Goal: Find specific page/section: Find specific page/section

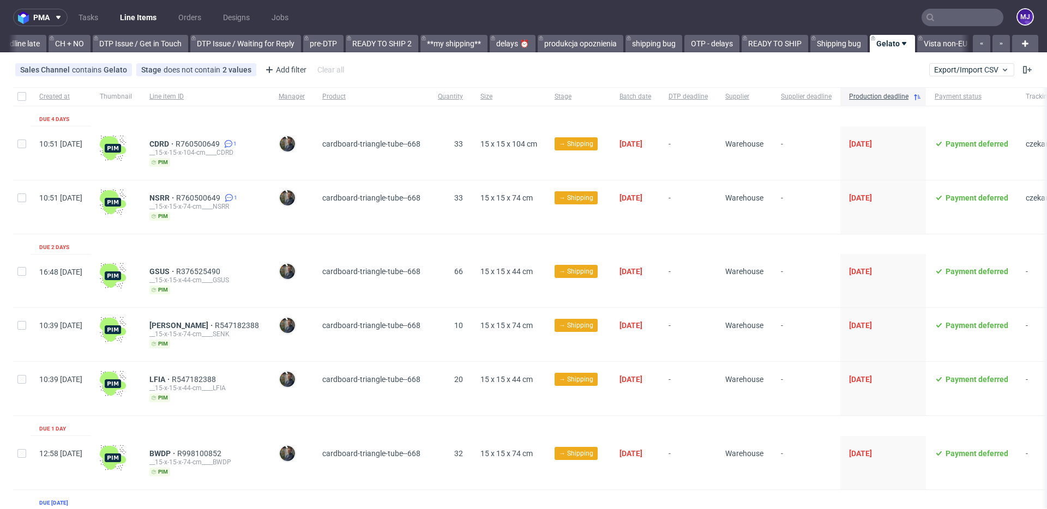
scroll to position [0, 1653]
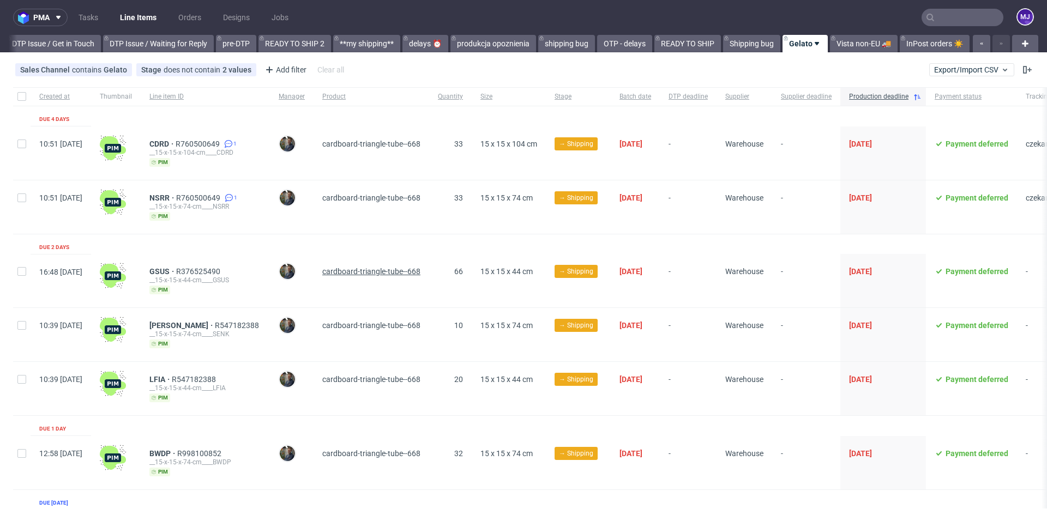
click at [390, 274] on span "cardboard-triangle-tube--668" at bounding box center [371, 271] width 98 height 9
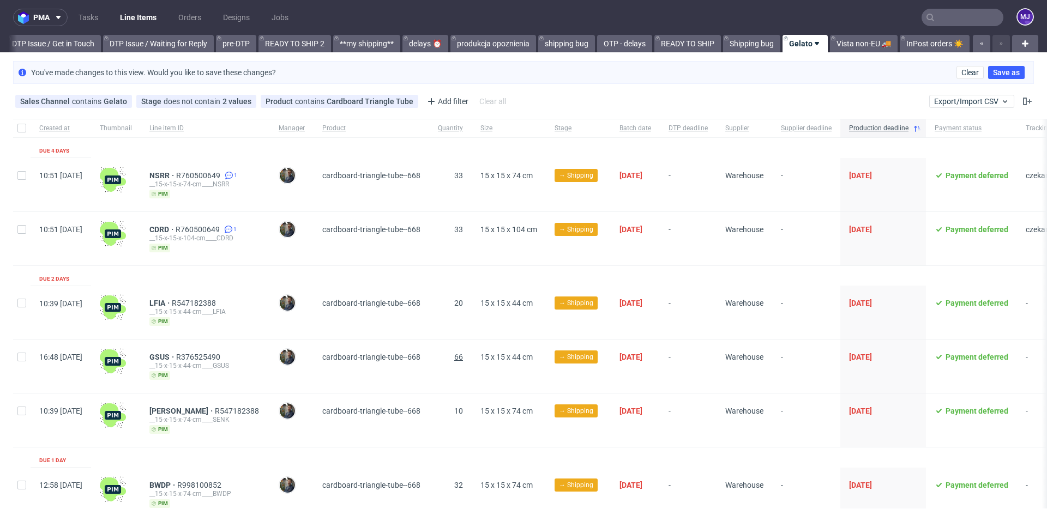
click at [460, 356] on span "66" at bounding box center [458, 357] width 9 height 9
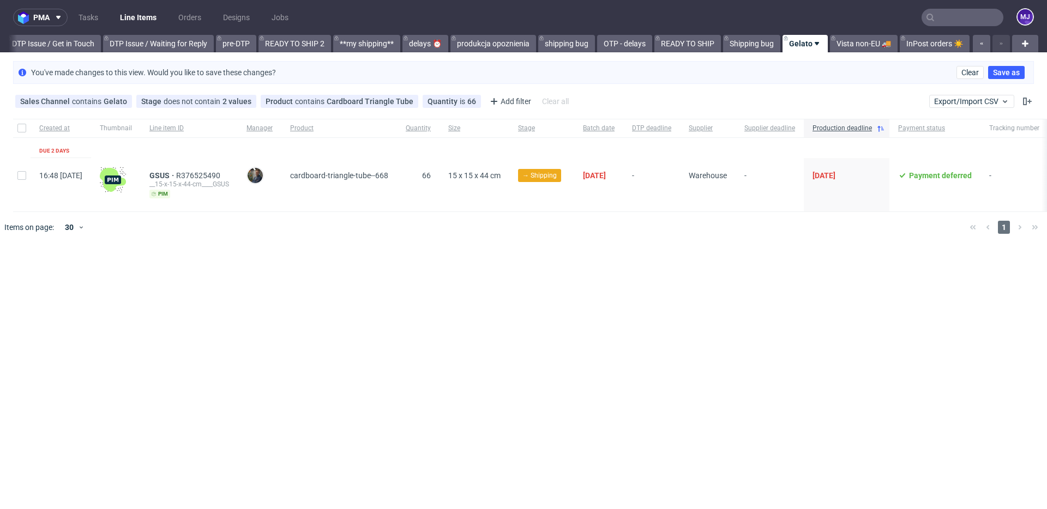
scroll to position [0, 1644]
click at [501, 175] on span "15 x 15 x 44 cm" at bounding box center [474, 175] width 52 height 9
click at [246, 101] on icon at bounding box center [247, 101] width 9 height 9
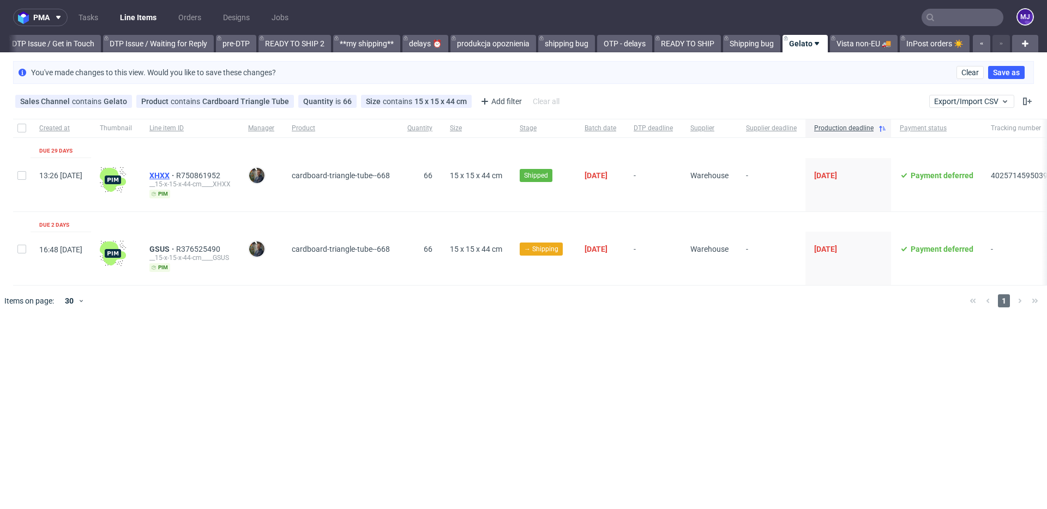
click at [176, 175] on span "XHXX" at bounding box center [162, 175] width 27 height 9
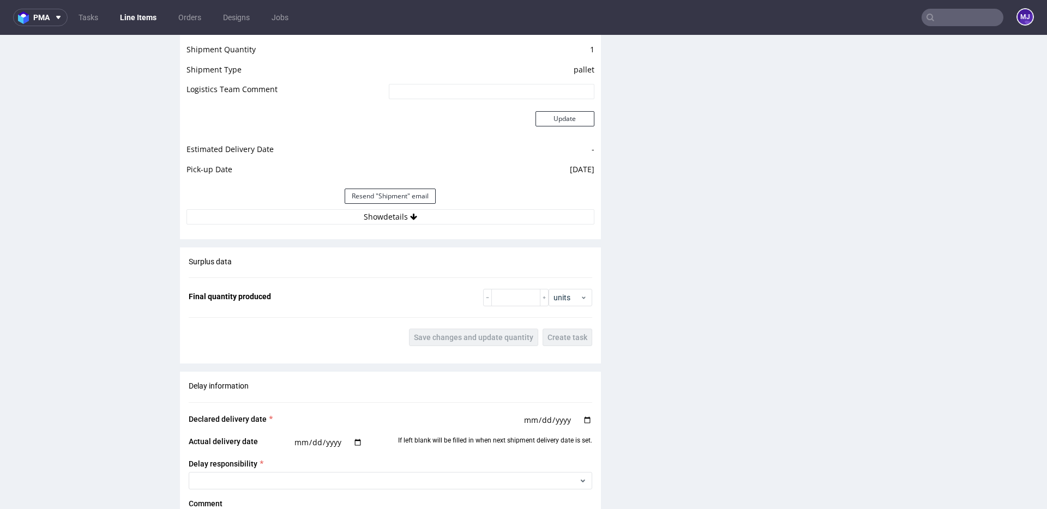
scroll to position [995, 0]
click at [368, 218] on button "Show details" at bounding box center [390, 216] width 408 height 15
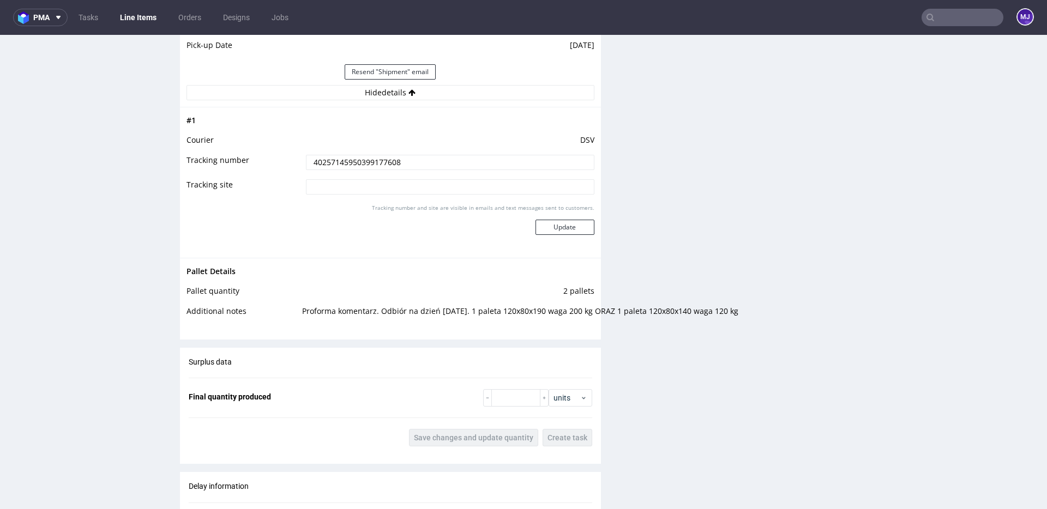
scroll to position [1124, 0]
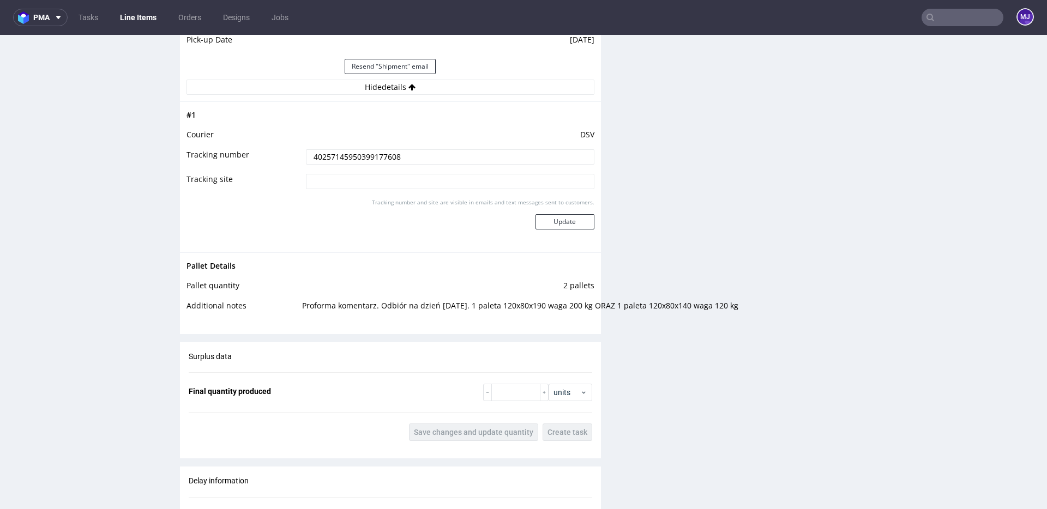
click at [562, 287] on td "2 pallets" at bounding box center [446, 289] width 295 height 20
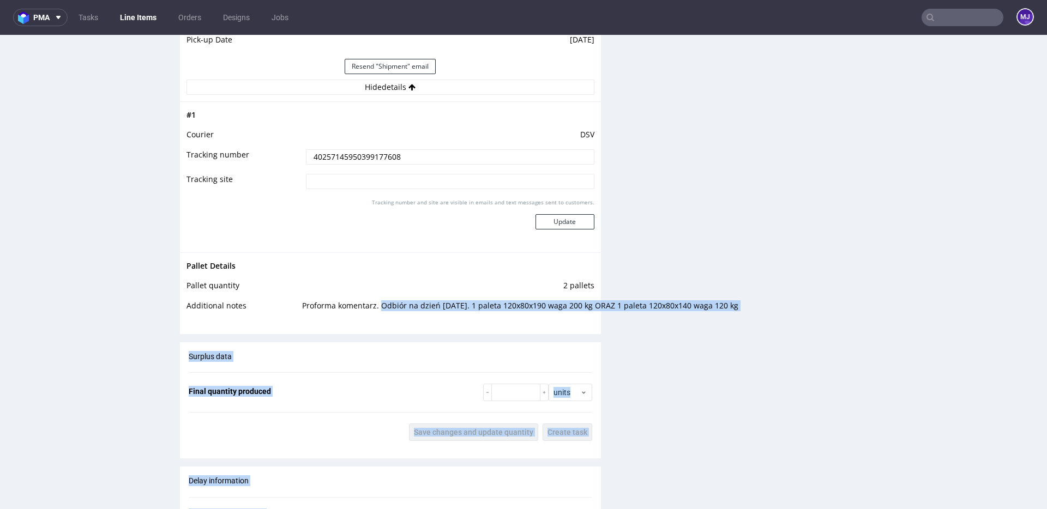
drag, startPoint x: 373, startPoint y: 306, endPoint x: 627, endPoint y: 311, distance: 253.6
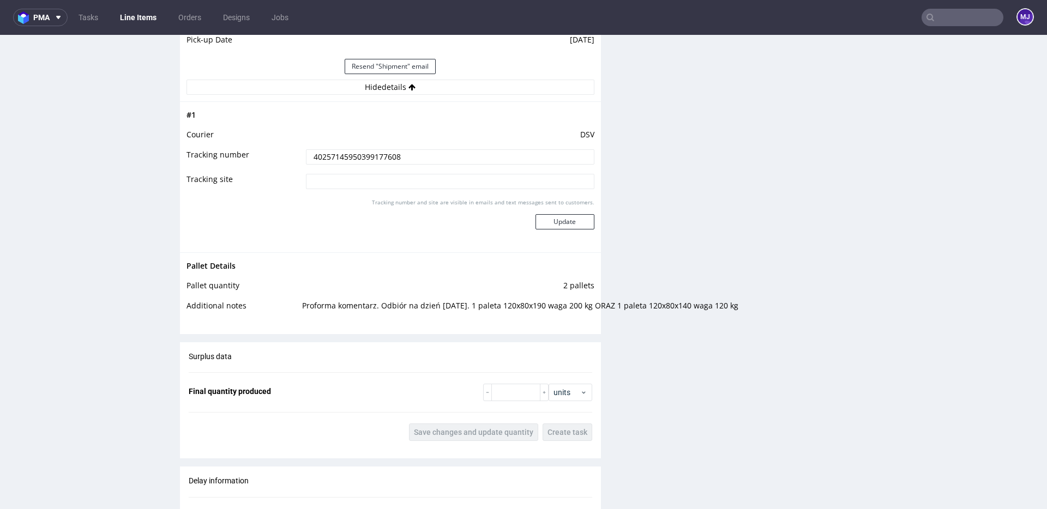
click at [695, 316] on div "Production Files - Design Spit Spit request impossible Box design not found, un…" at bounding box center [828, 0] width 421 height 1764
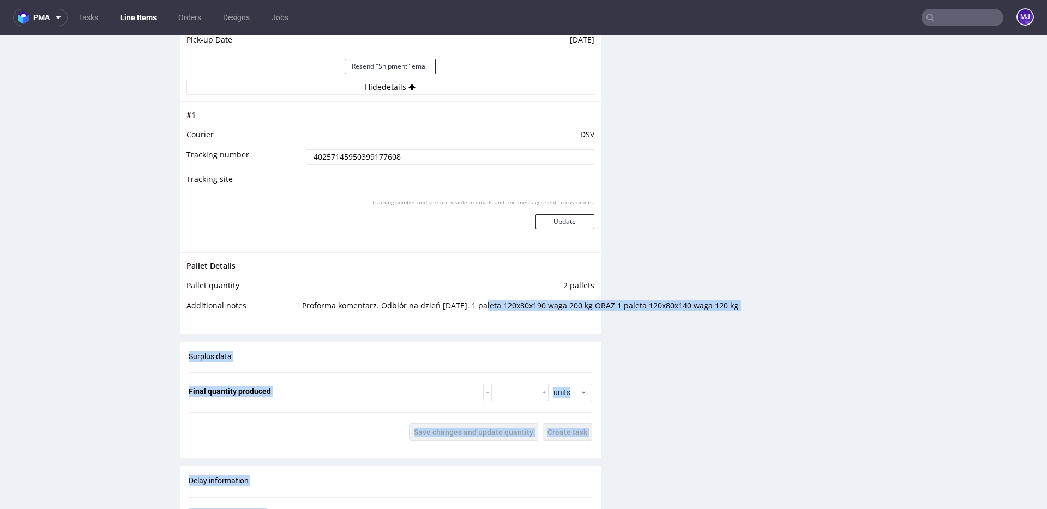
drag, startPoint x: 740, startPoint y: 309, endPoint x: 474, endPoint y: 309, distance: 265.5
click at [474, 309] on td "Proforma komentarz. Odbiór na dzień 07.08.2025. 1 paleta 120x80x190 waga 200 kg…" at bounding box center [446, 309] width 295 height 20
drag, startPoint x: 474, startPoint y: 306, endPoint x: 709, endPoint y: 306, distance: 235.0
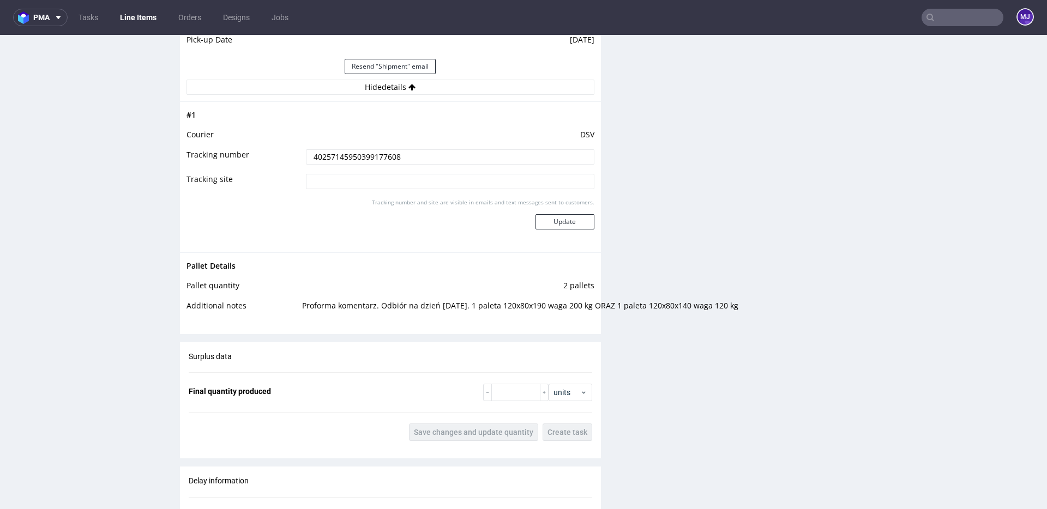
click at [709, 306] on div "Production Files - Design Spit Spit request impossible Box design not found, un…" at bounding box center [828, 0] width 421 height 1764
drag, startPoint x: 734, startPoint y: 306, endPoint x: 698, endPoint y: 306, distance: 36.0
click at [698, 306] on div "Production Files - Design Spit Spit request impossible Box design not found, un…" at bounding box center [828, 0] width 421 height 1764
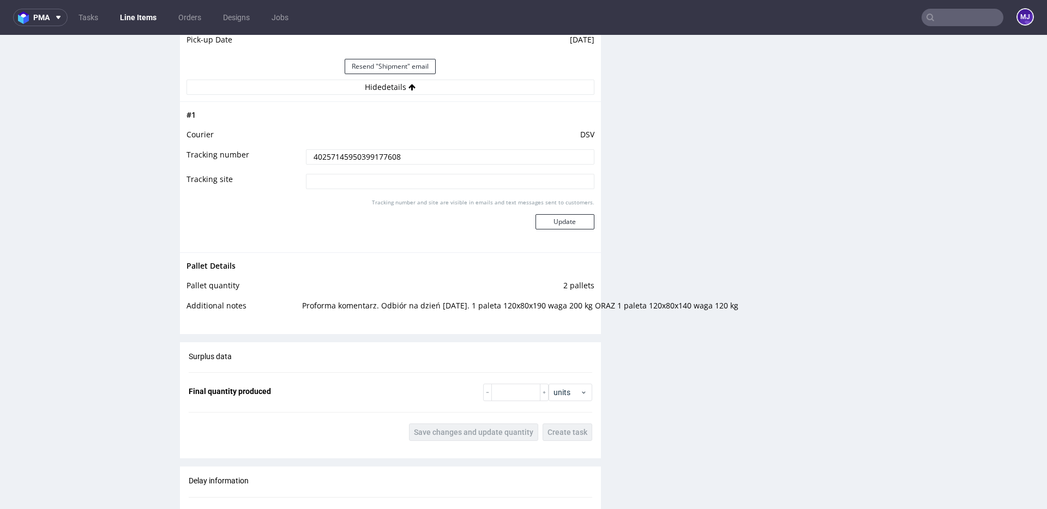
click at [388, 308] on td "Proforma komentarz. Odbiór na dzień 07.08.2025. 1 paleta 120x80x190 waga 200 kg…" at bounding box center [446, 309] width 295 height 20
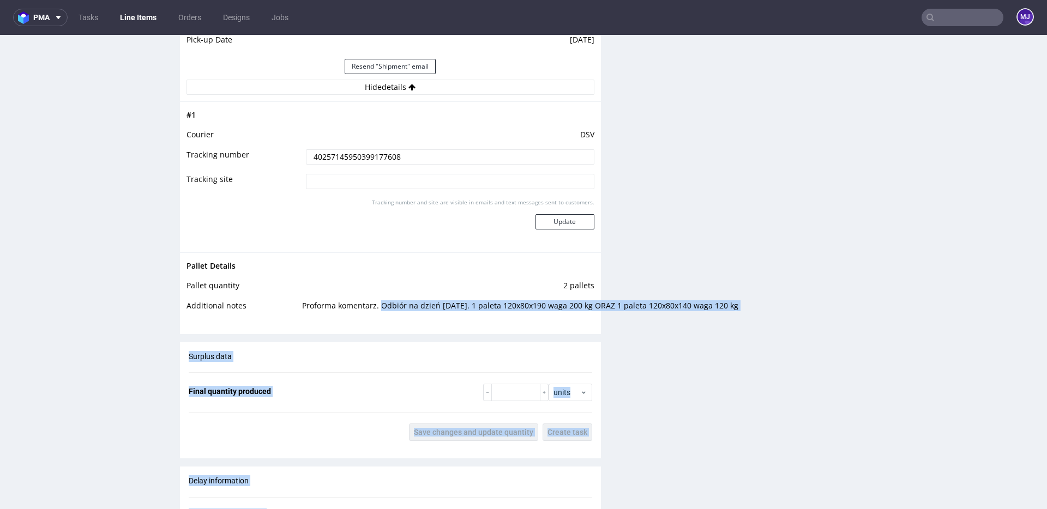
drag, startPoint x: 388, startPoint y: 308, endPoint x: 631, endPoint y: 304, distance: 243.2
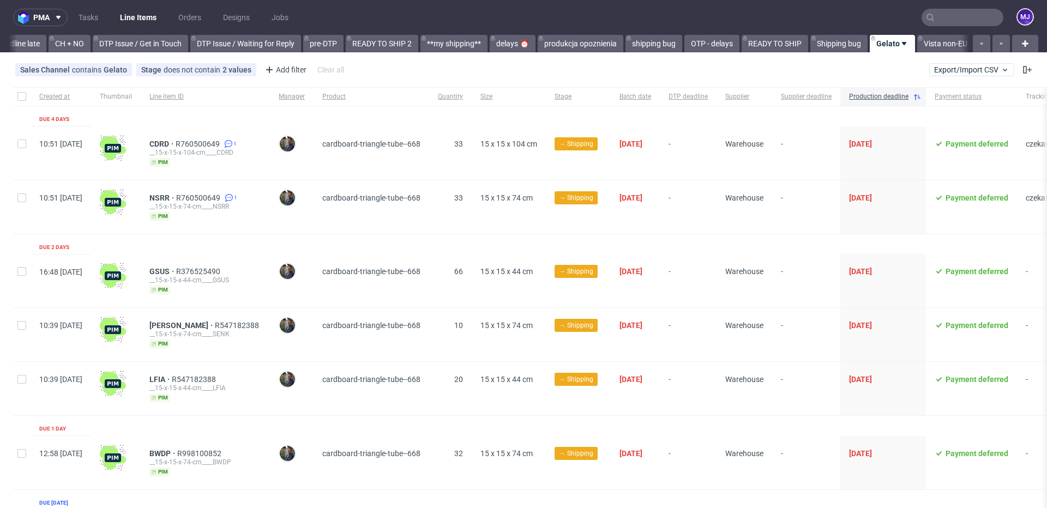
scroll to position [0, 1653]
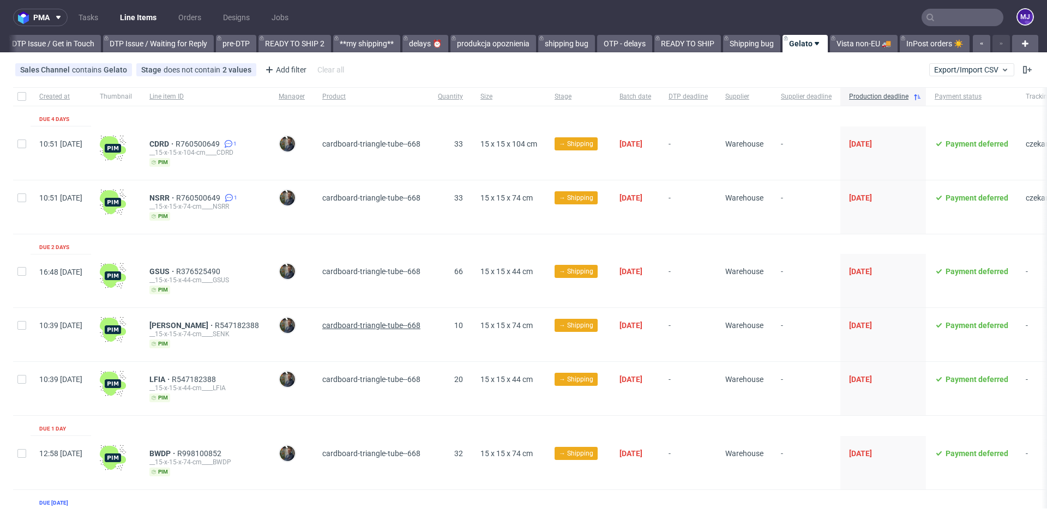
click at [401, 326] on span "cardboard-triangle-tube--668" at bounding box center [371, 325] width 98 height 9
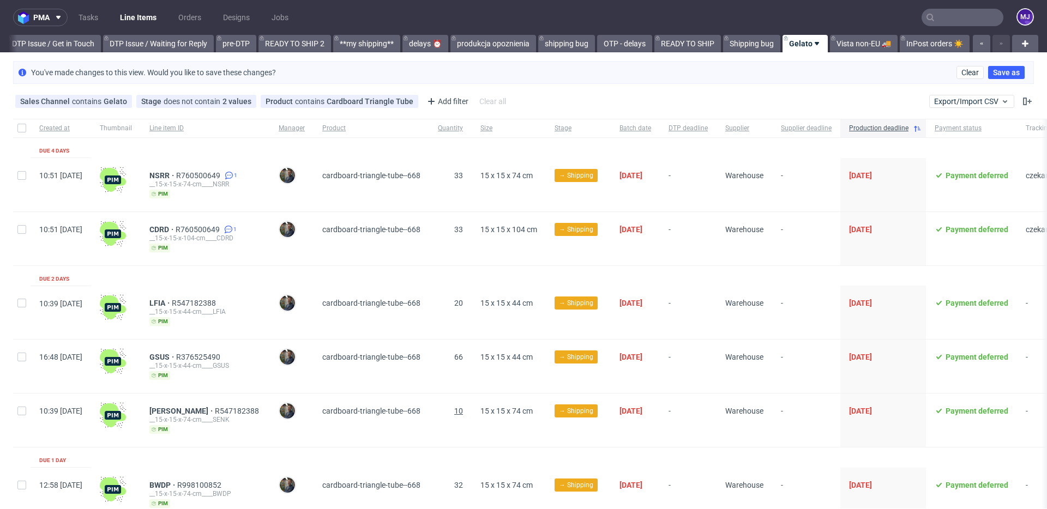
click at [462, 409] on span "10" at bounding box center [458, 411] width 9 height 9
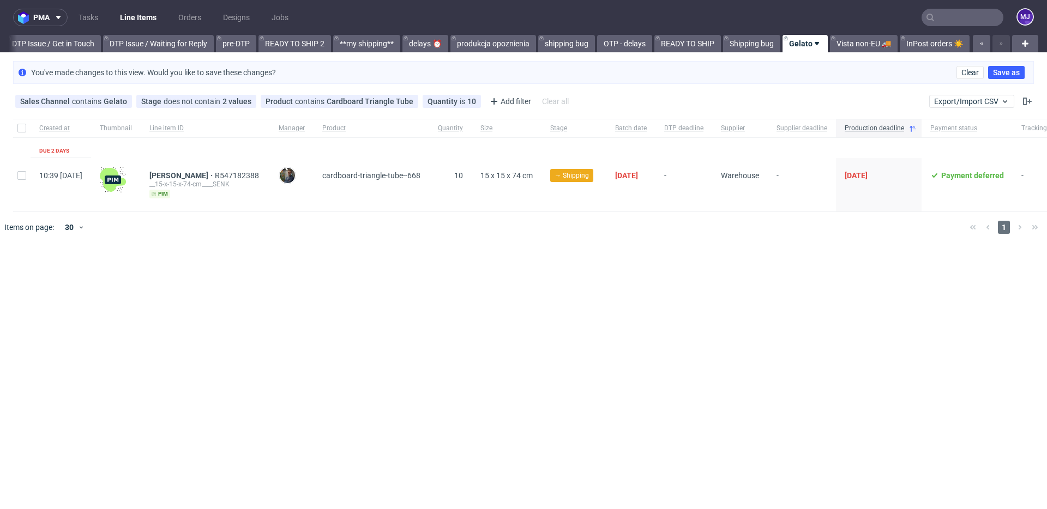
scroll to position [0, 1644]
click at [513, 175] on span "15 x 15 x 74 cm" at bounding box center [506, 175] width 52 height 9
click at [245, 101] on use at bounding box center [247, 101] width 4 height 4
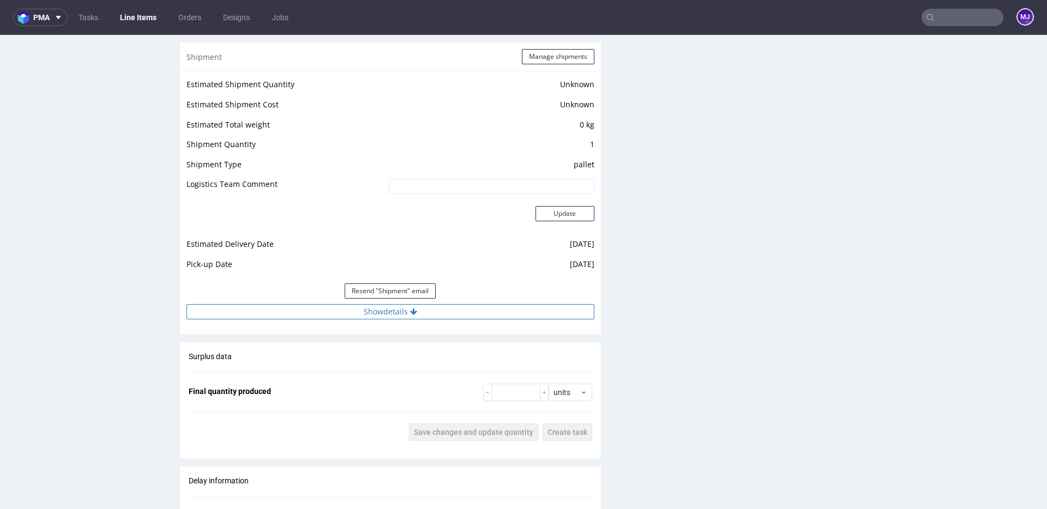
click at [381, 307] on button "Show details" at bounding box center [390, 311] width 408 height 15
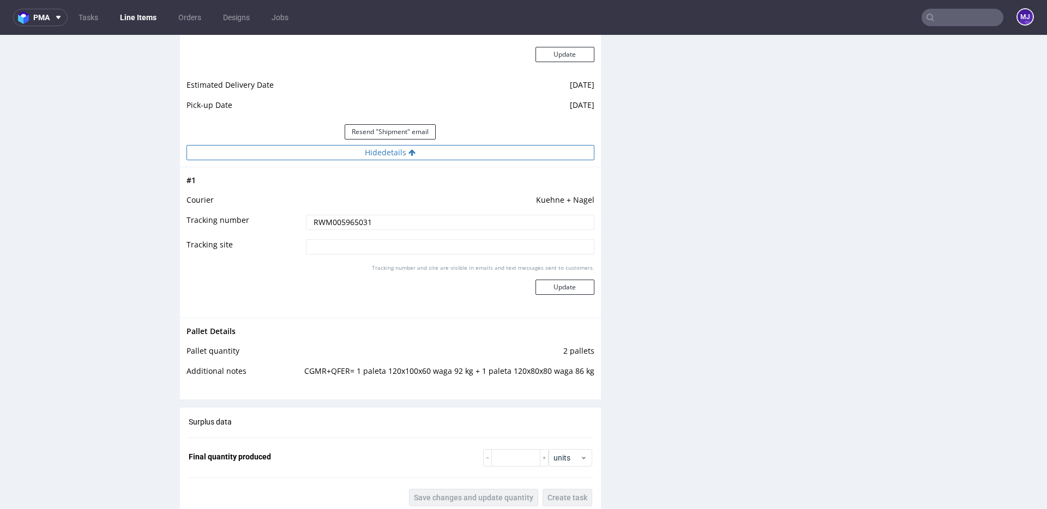
scroll to position [1062, 0]
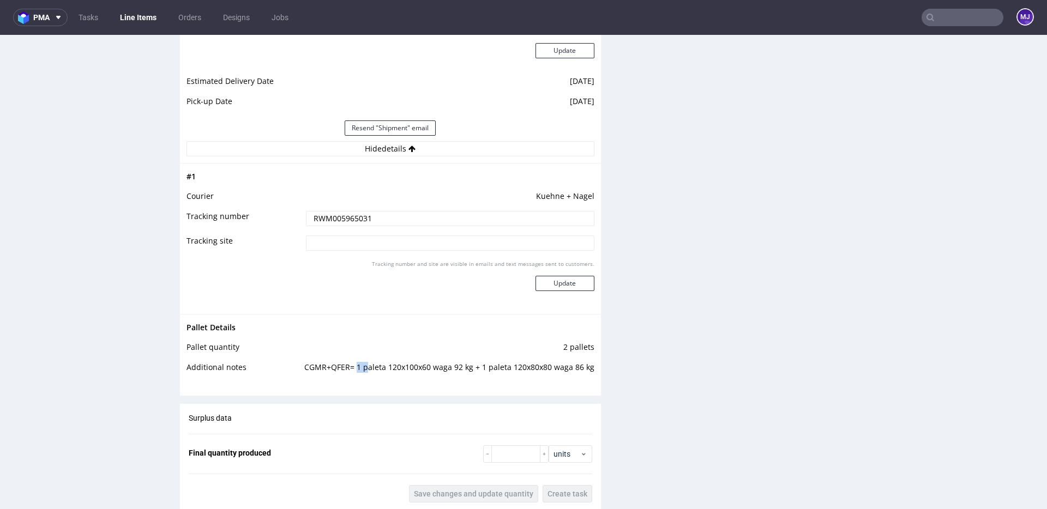
drag, startPoint x: 356, startPoint y: 366, endPoint x: 364, endPoint y: 369, distance: 8.5
click at [364, 369] on td "CGMR+QFER= 1 paleta 120x100x60 waga 92 kg + 1 paleta 120x80x80 waga 86 kg" at bounding box center [446, 371] width 295 height 20
copy td "1 paleta 120x100x60 waga 92 kg + 1 paleta 120x80x80 waga 86 kg"
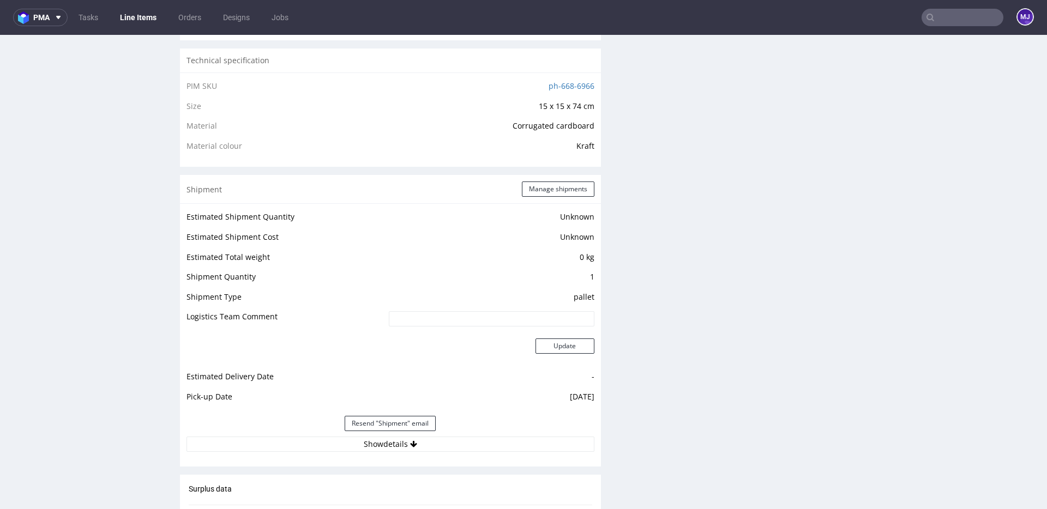
scroll to position [1042, 0]
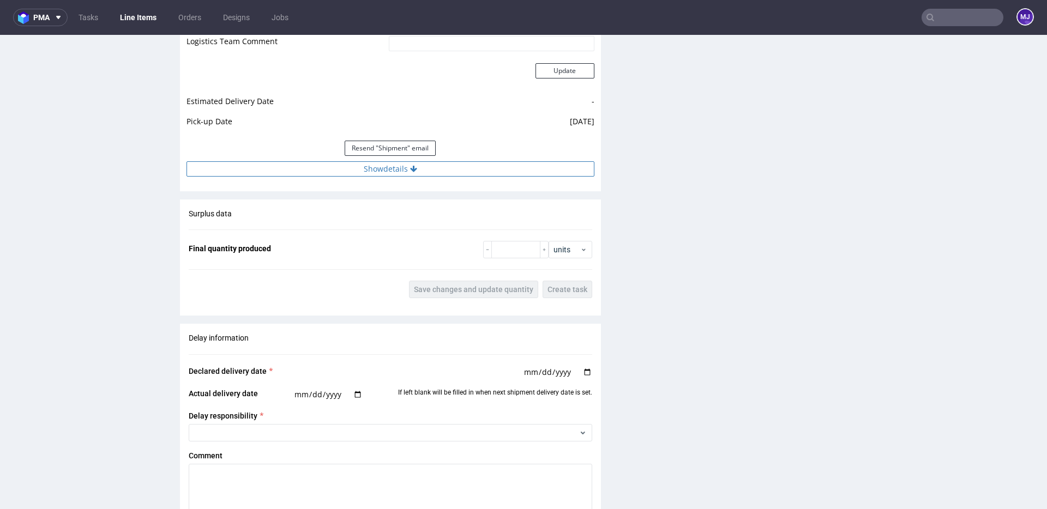
click at [406, 174] on button "Show details" at bounding box center [390, 168] width 408 height 15
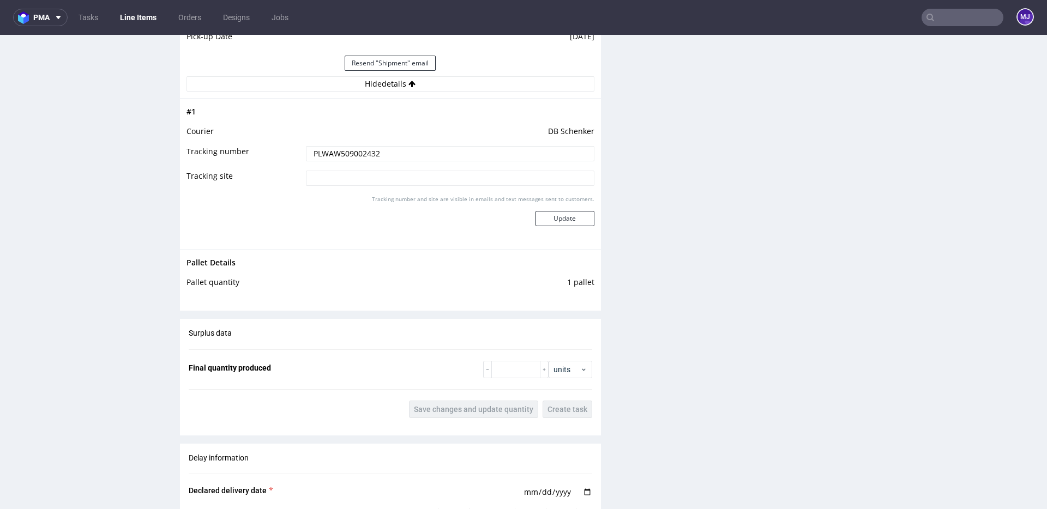
scroll to position [1106, 0]
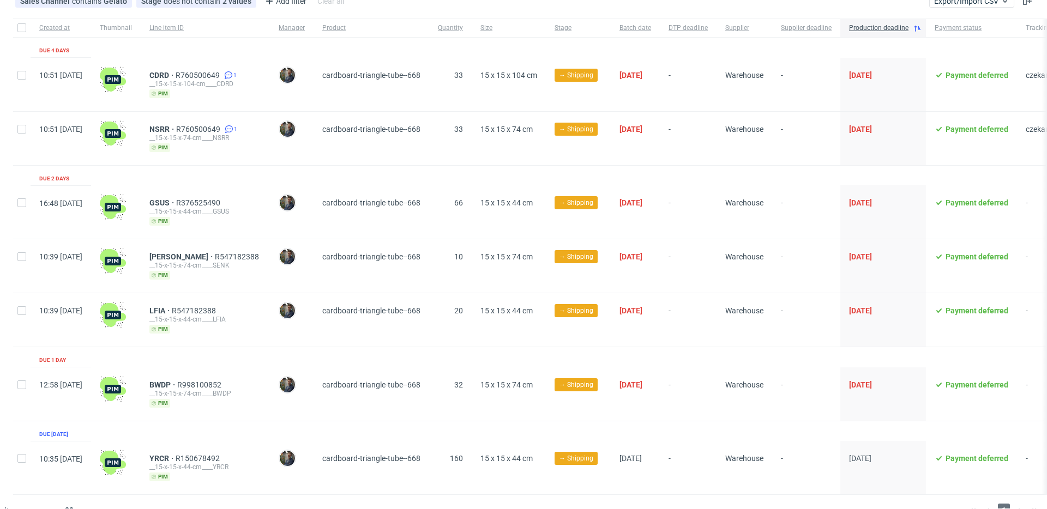
scroll to position [78, 0]
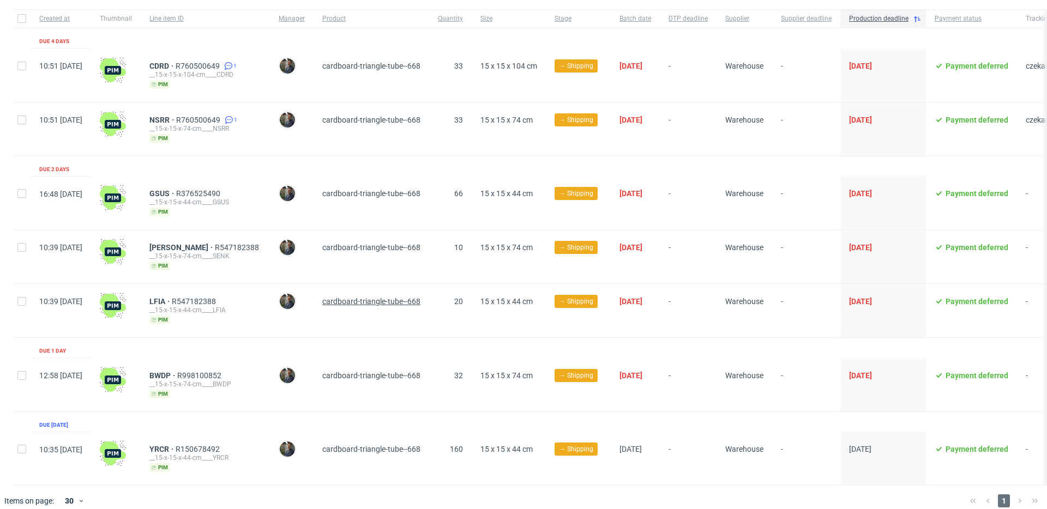
click at [396, 302] on span "cardboard-triangle-tube--668" at bounding box center [371, 301] width 98 height 9
click at [462, 194] on span "20" at bounding box center [458, 193] width 9 height 9
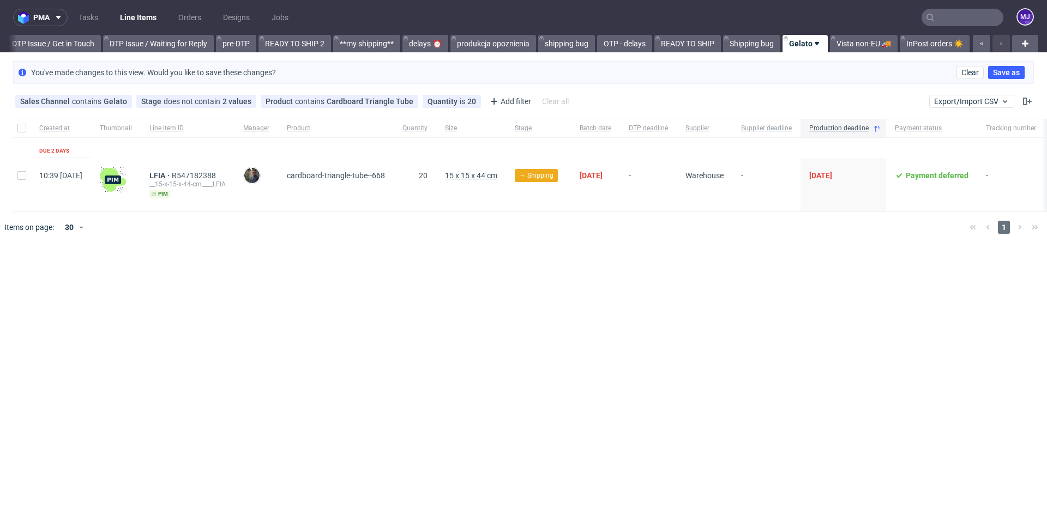
click at [497, 178] on span "15 x 15 x 44 cm" at bounding box center [471, 175] width 52 height 9
click at [245, 101] on use at bounding box center [247, 101] width 4 height 4
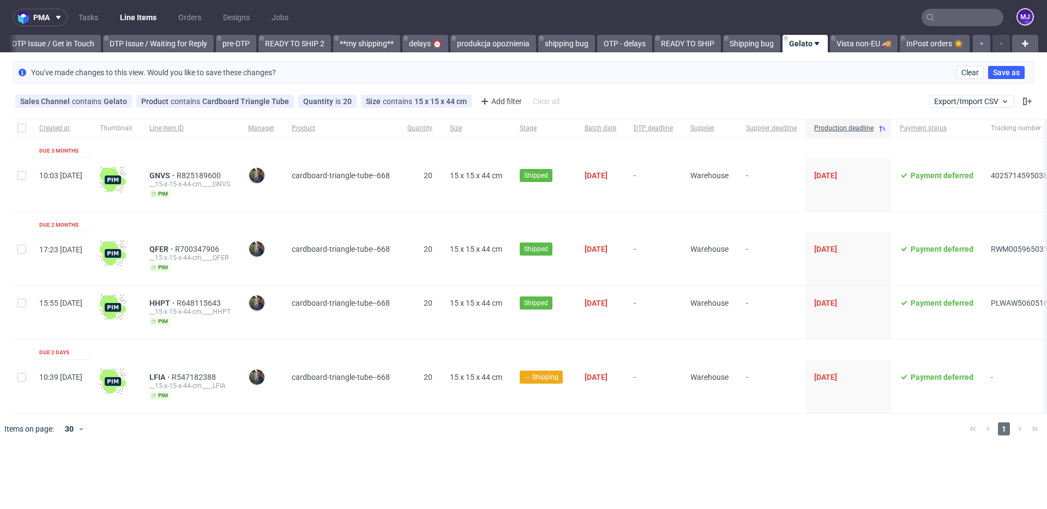
click at [418, 432] on div at bounding box center [539, 429] width 843 height 31
click at [432, 303] on span "20" at bounding box center [428, 303] width 9 height 9
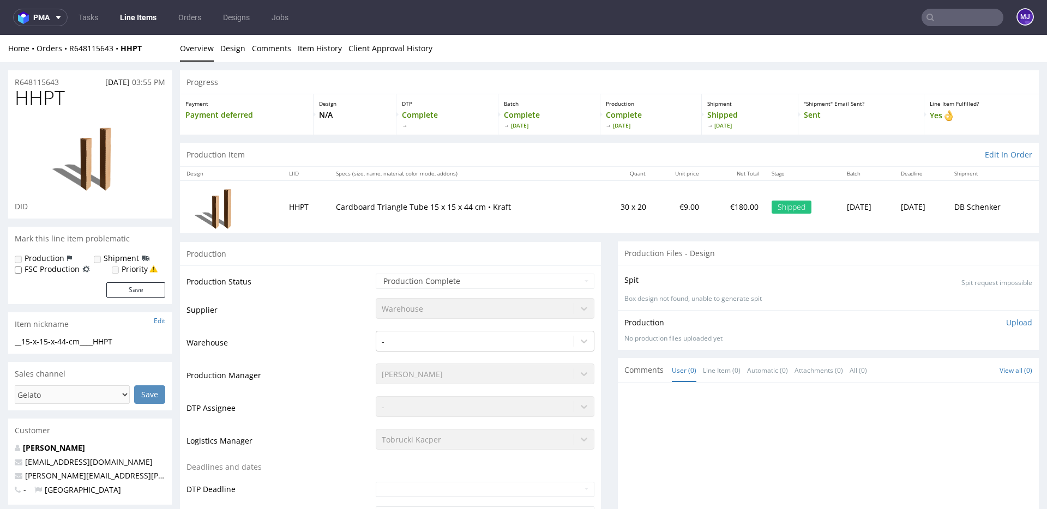
click at [296, 309] on td "Supplier" at bounding box center [279, 313] width 186 height 33
click at [355, 279] on td "Production Status" at bounding box center [279, 285] width 186 height 25
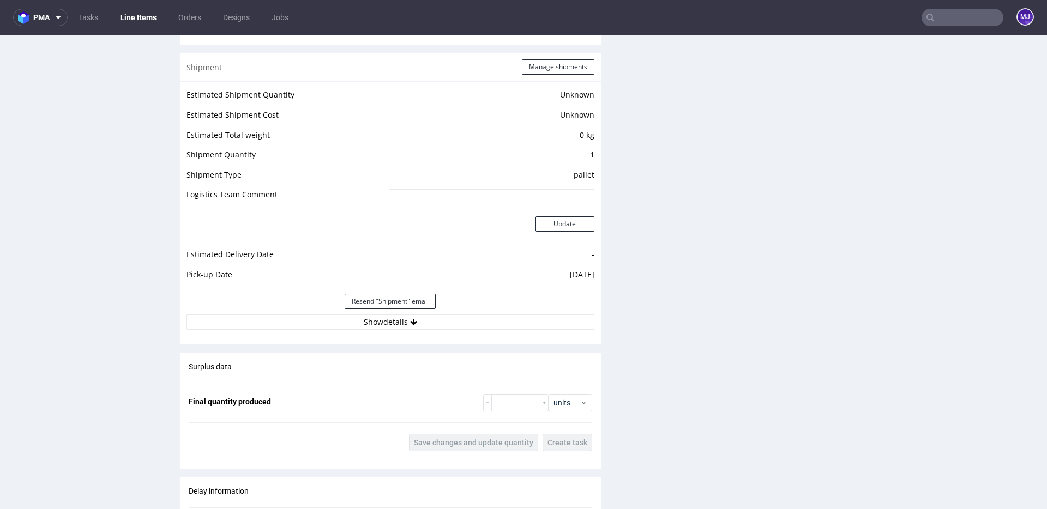
scroll to position [953, 0]
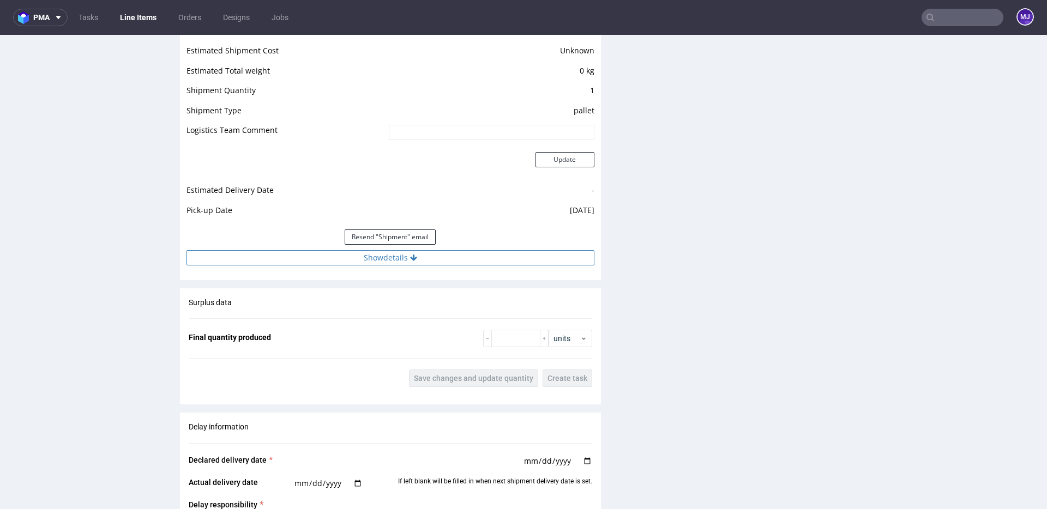
click at [381, 260] on button "Show details" at bounding box center [390, 257] width 408 height 15
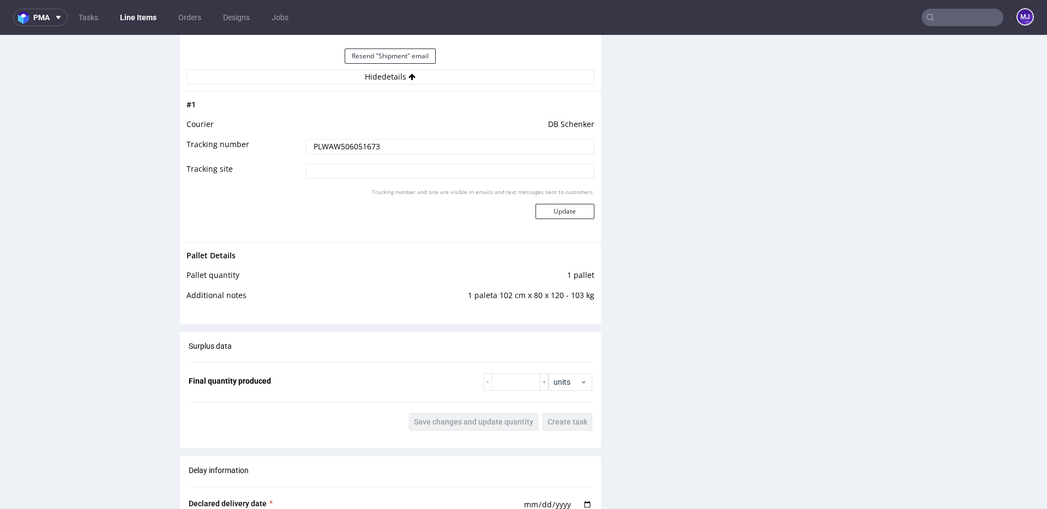
scroll to position [1137, 0]
drag, startPoint x: 462, startPoint y: 292, endPoint x: 587, endPoint y: 292, distance: 124.9
click at [587, 292] on td "1 paleta 102 cm x 80 x 120 - 103 kg" at bounding box center [457, 296] width 274 height 20
click at [588, 292] on td "1 paleta 102 cm x 80 x 120 - 103 kg" at bounding box center [457, 296] width 274 height 20
drag, startPoint x: 588, startPoint y: 292, endPoint x: 462, endPoint y: 295, distance: 125.4
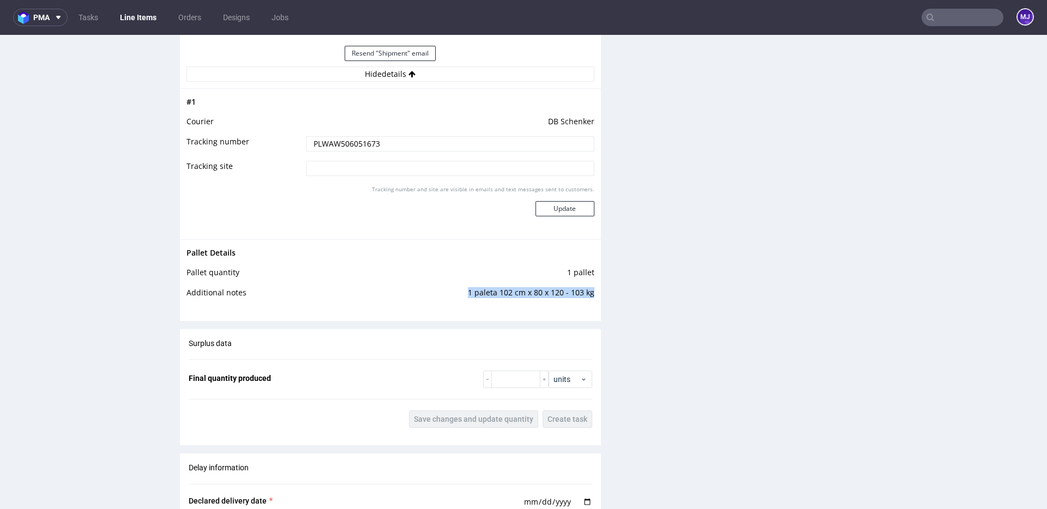
click at [462, 295] on td "1 paleta 102 cm x 80 x 120 - 103 kg" at bounding box center [457, 296] width 274 height 20
copy td "1 paleta 102 cm x 80 x 120 - 103 kg"
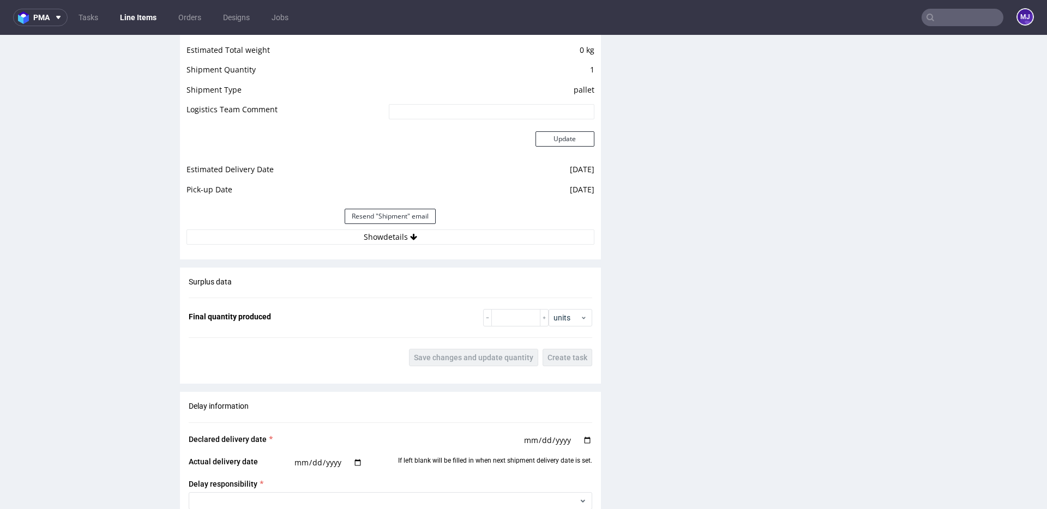
scroll to position [974, 0]
click at [421, 235] on button "Show details" at bounding box center [390, 236] width 408 height 15
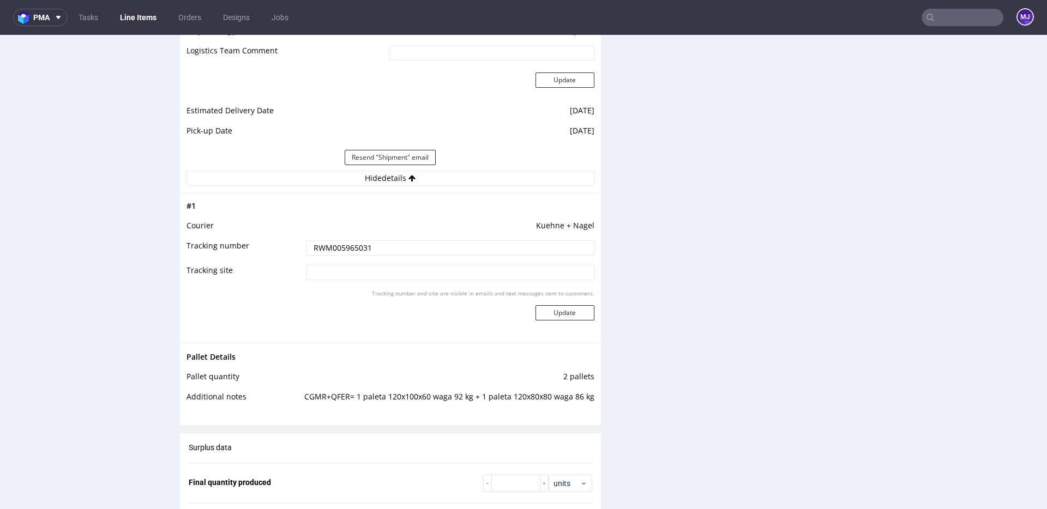
scroll to position [1033, 0]
drag, startPoint x: 358, startPoint y: 397, endPoint x: 432, endPoint y: 397, distance: 74.2
click at [432, 397] on td "CGMR+QFER= 1 paleta 120x100x60 waga 92 kg + 1 paleta 120x80x80 waga 86 kg" at bounding box center [446, 400] width 295 height 20
click at [310, 398] on td "CGMR+QFER= 1 paleta 120x100x60 waga 92 kg + 1 paleta 120x80x80 waga 86 kg" at bounding box center [446, 400] width 295 height 20
drag, startPoint x: 310, startPoint y: 398, endPoint x: 334, endPoint y: 398, distance: 23.4
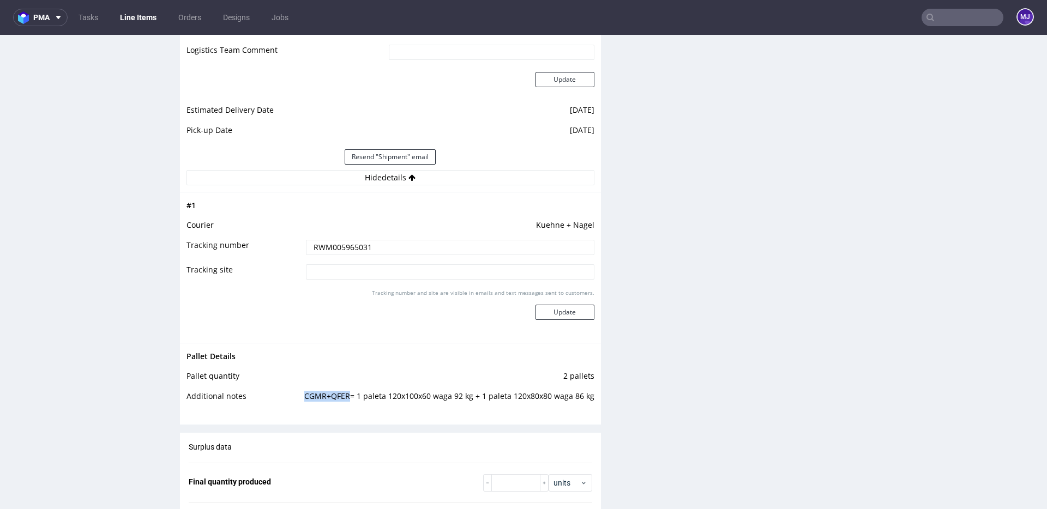
click at [334, 398] on td "CGMR+QFER= 1 paleta 120x100x60 waga 92 kg + 1 paleta 120x80x80 waga 86 kg" at bounding box center [446, 400] width 295 height 20
click at [345, 399] on td "CGMR+QFER= 1 paleta 120x100x60 waga 92 kg + 1 paleta 120x80x80 waga 86 kg" at bounding box center [446, 400] width 295 height 20
drag, startPoint x: 345, startPoint y: 399, endPoint x: 316, endPoint y: 399, distance: 29.4
click at [316, 399] on td "CGMR+QFER= 1 paleta 120x100x60 waga 92 kg + 1 paleta 120x80x80 waga 86 kg" at bounding box center [446, 400] width 295 height 20
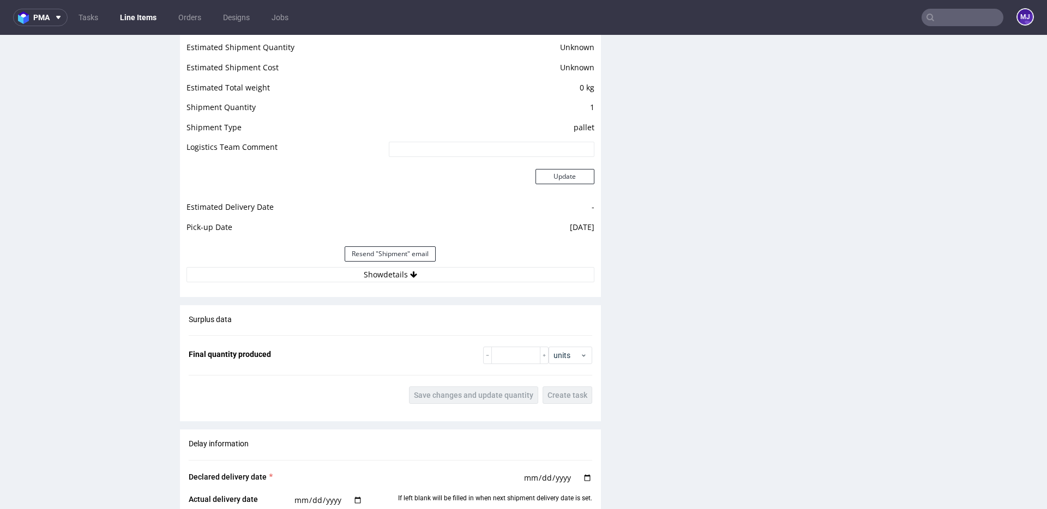
scroll to position [938, 0]
click at [407, 278] on button "Show details" at bounding box center [390, 273] width 408 height 15
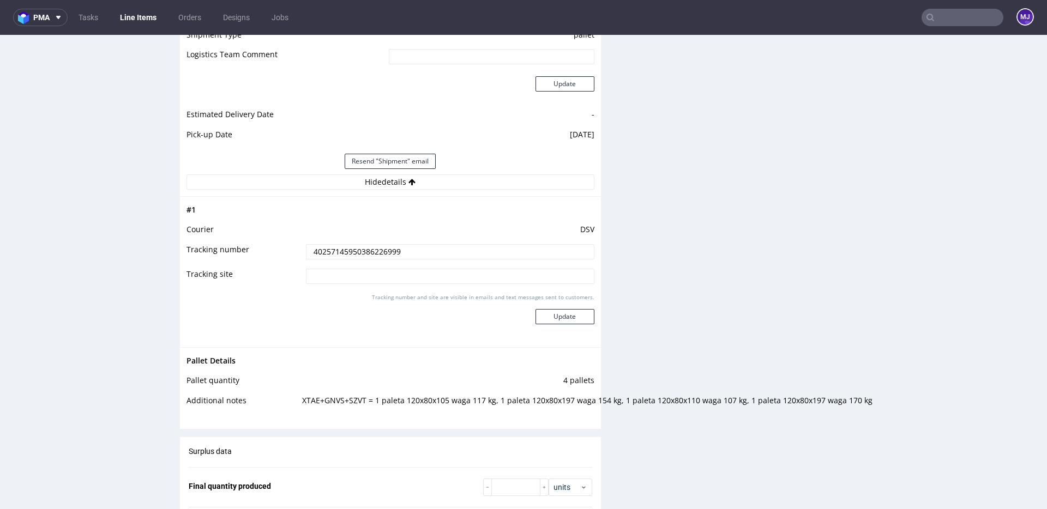
scroll to position [1031, 0]
drag, startPoint x: 355, startPoint y: 399, endPoint x: 283, endPoint y: 398, distance: 72.0
click at [282, 399] on tr "Additional notes XTAE+GNVS+SZVT = 1 paleta 120x80x105 waga 117 kg, 1 paleta 120…" at bounding box center [390, 402] width 408 height 20
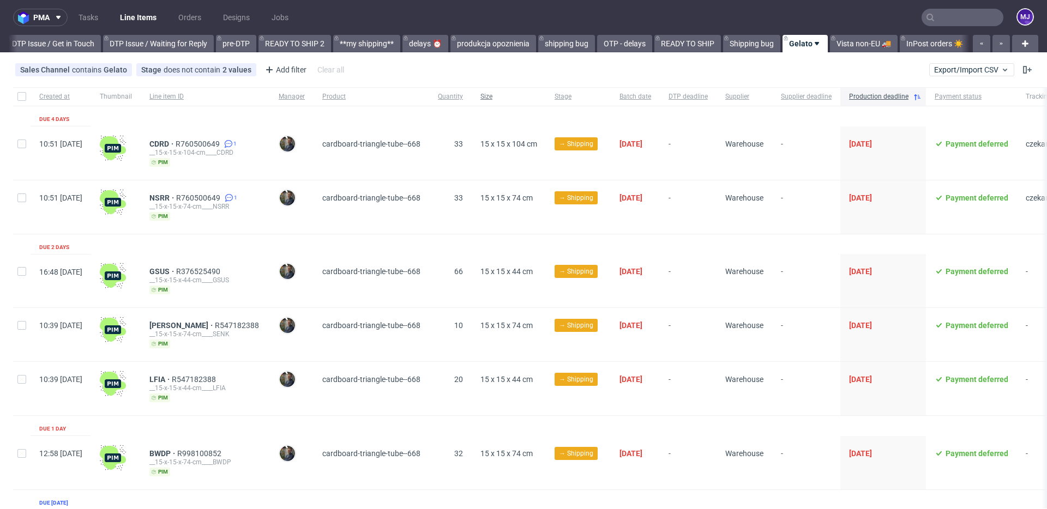
scroll to position [0, 1653]
click at [357, 450] on span "cardboard-triangle-tube--668" at bounding box center [371, 453] width 98 height 9
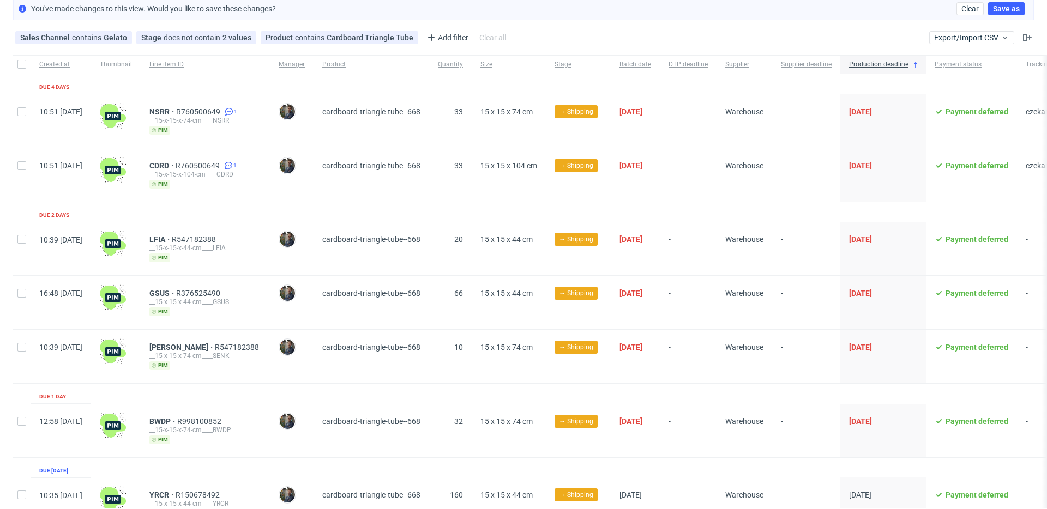
scroll to position [65, 0]
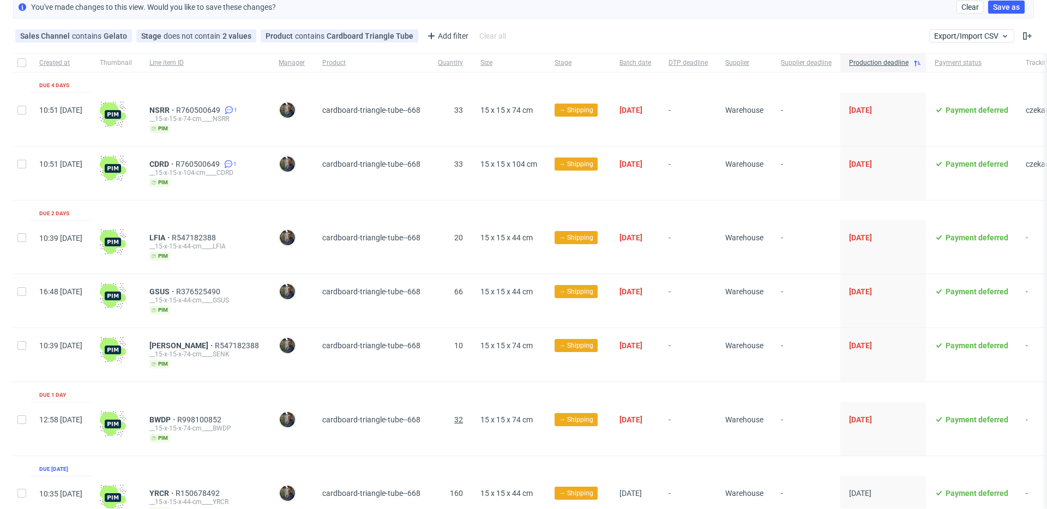
click at [460, 418] on span "32" at bounding box center [458, 419] width 9 height 9
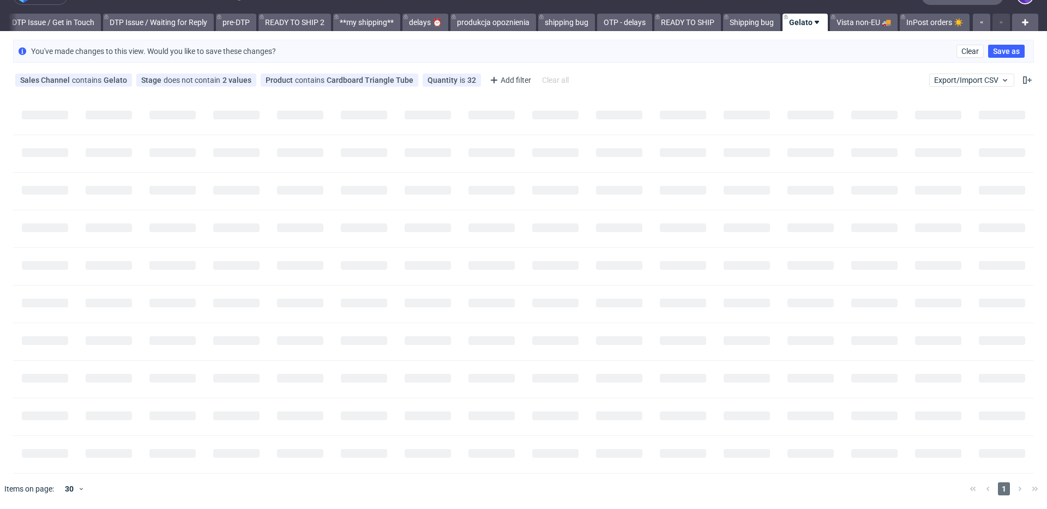
scroll to position [0, 1644]
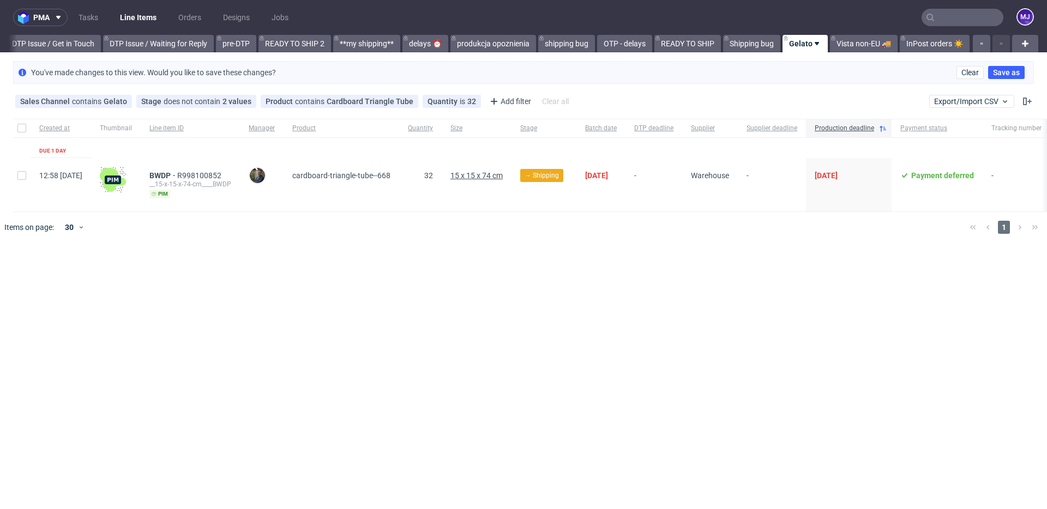
click at [503, 174] on span "15 x 15 x 74 cm" at bounding box center [476, 175] width 52 height 9
click at [245, 102] on icon at bounding box center [247, 101] width 9 height 9
click at [258, 265] on div "pma Tasks Line Items Orders Designs Jobs MJ All DTP Late Shipped Shipments DTP …" at bounding box center [523, 254] width 1047 height 509
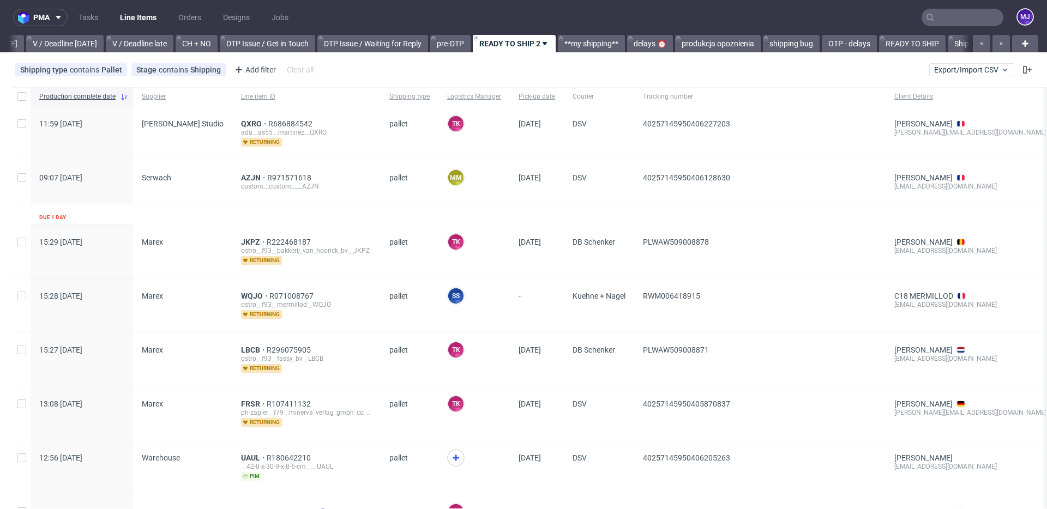
scroll to position [0, 1463]
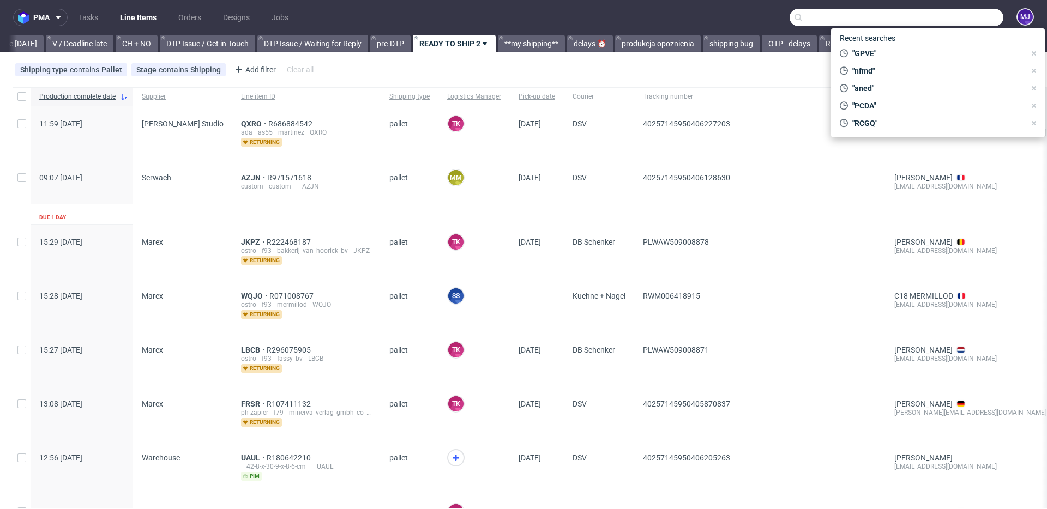
click at [949, 10] on input "text" at bounding box center [897, 17] width 214 height 17
paste input "NSRR"
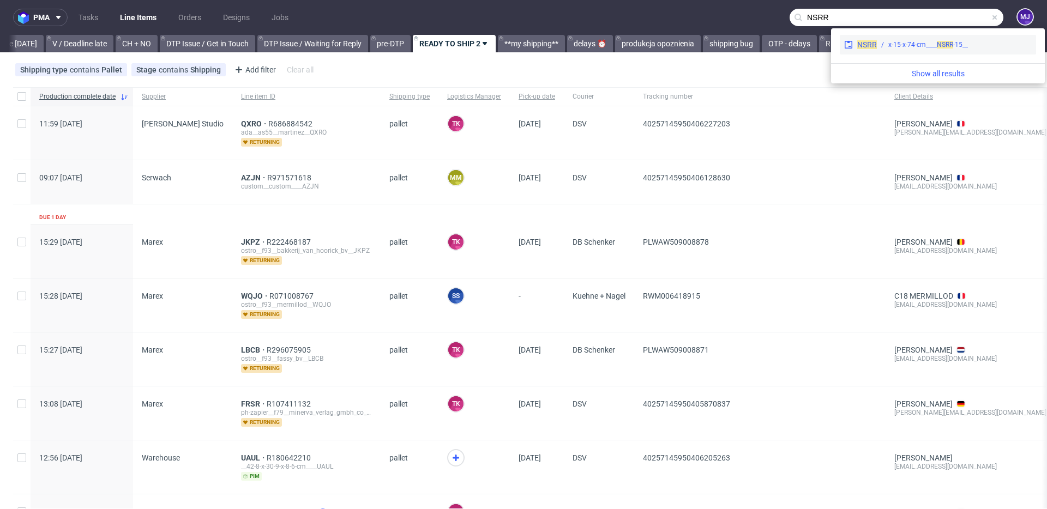
type input "NSRR"
click at [890, 46] on div "__15-x-15-x-74-cm____ NSRR" at bounding box center [928, 45] width 80 height 10
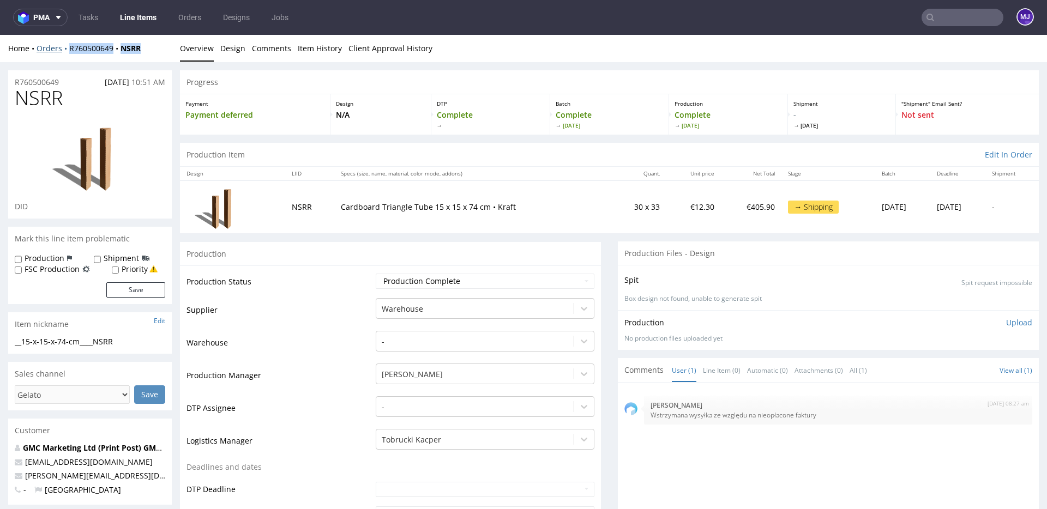
drag, startPoint x: 150, startPoint y: 47, endPoint x: 68, endPoint y: 49, distance: 82.3
click at [68, 49] on div "Home Orders R760500649 NSRR" at bounding box center [90, 48] width 164 height 11
copy div "R760500649 NSRR"
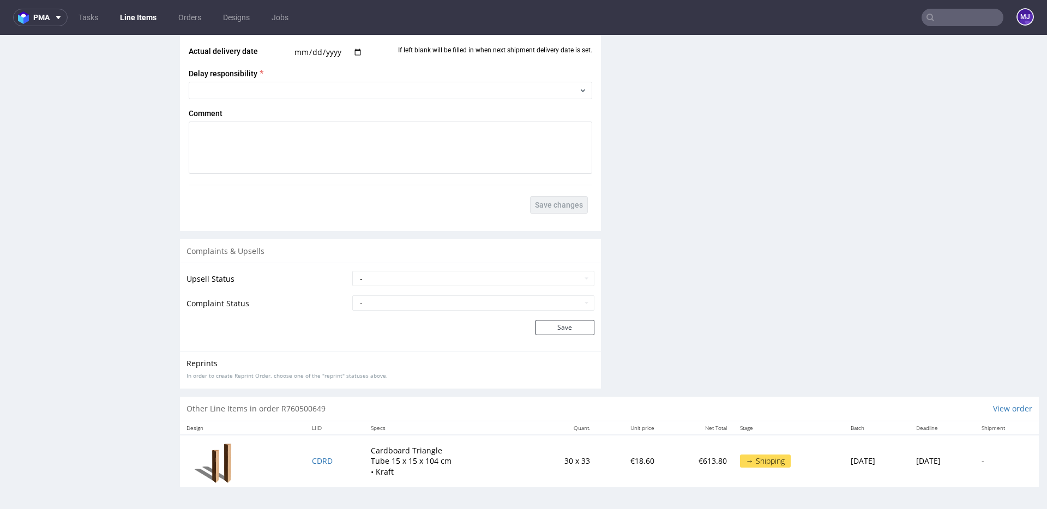
scroll to position [3, 0]
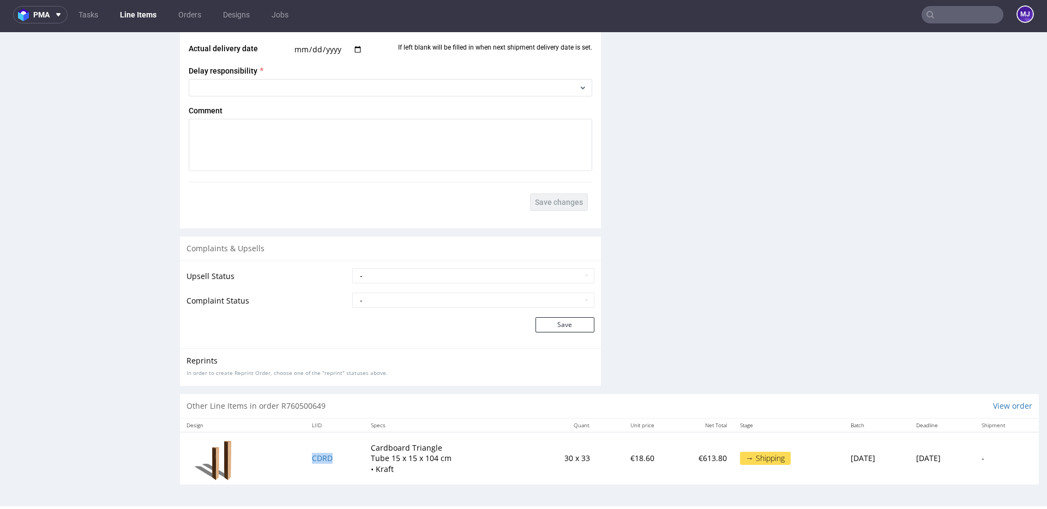
drag, startPoint x: 327, startPoint y: 460, endPoint x: 300, endPoint y: 460, distance: 26.2
click at [305, 460] on td "CDRD" at bounding box center [334, 458] width 59 height 52
copy span "CDRD"
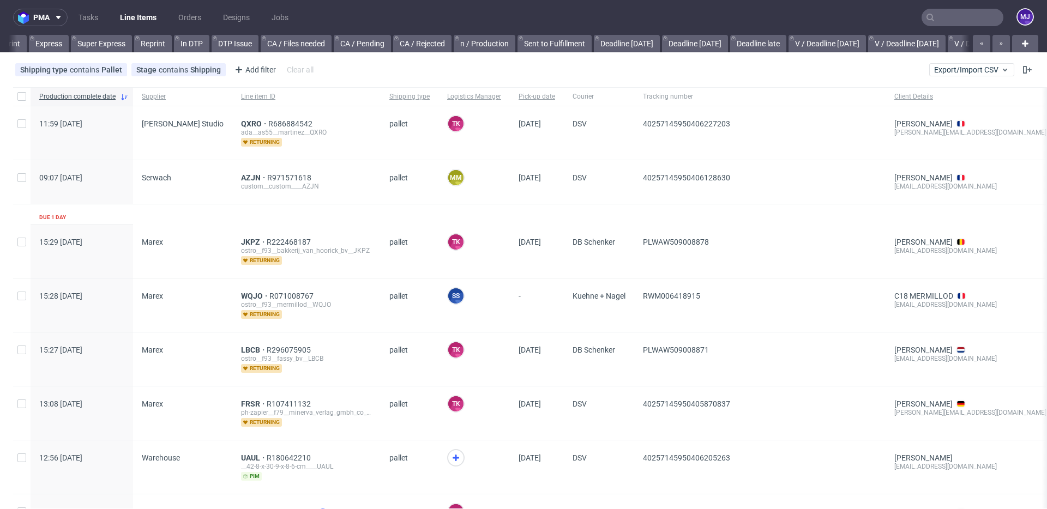
click at [943, 20] on input "text" at bounding box center [962, 17] width 82 height 17
paste input "GSUS"
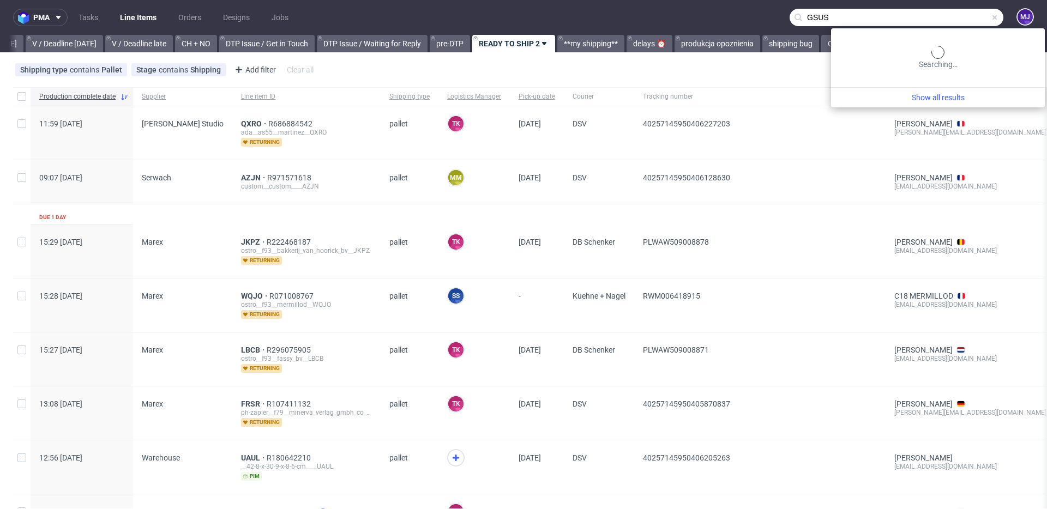
scroll to position [0, 1463]
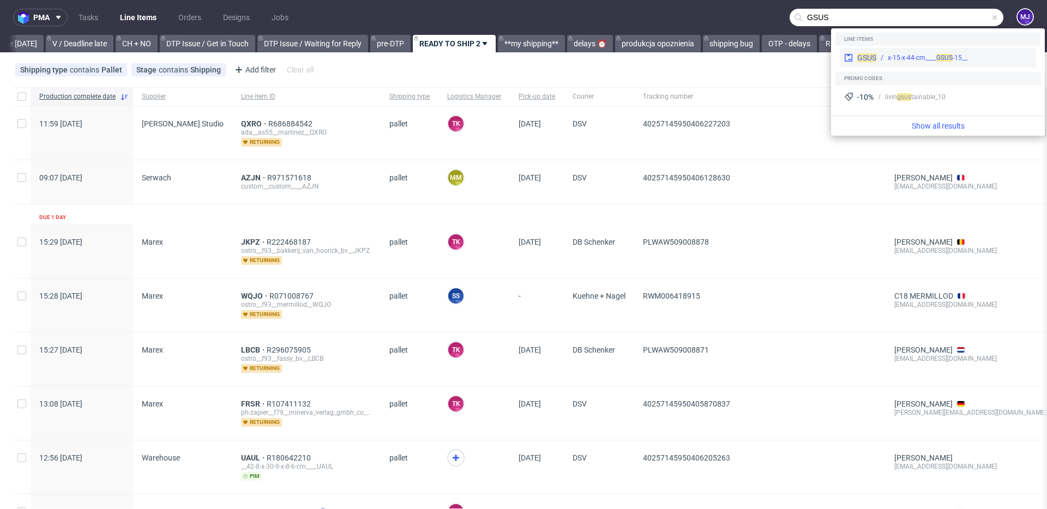
type input "GSUS"
click at [870, 56] on span "GSUS" at bounding box center [866, 57] width 19 height 9
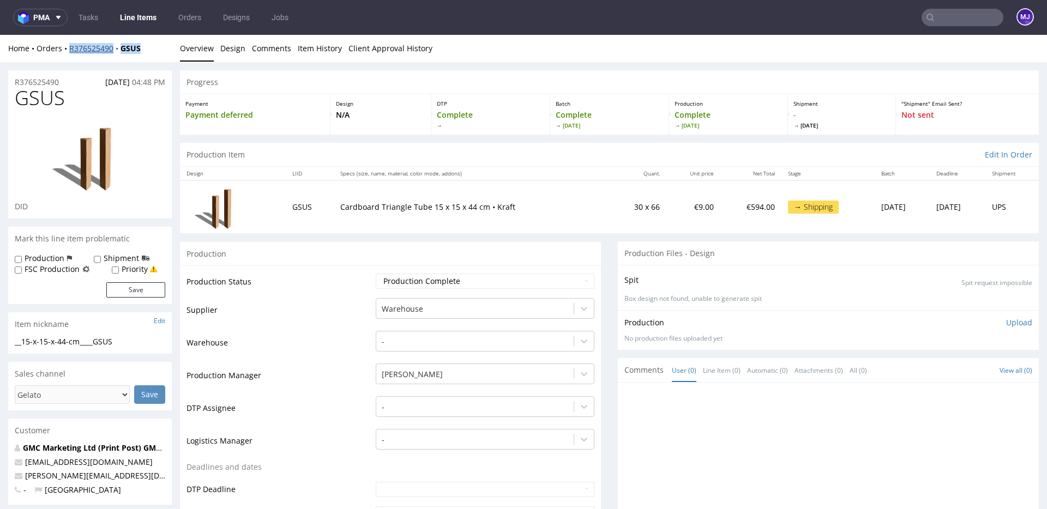
drag, startPoint x: 148, startPoint y: 49, endPoint x: 69, endPoint y: 49, distance: 79.6
click at [69, 49] on div "Home Orders R376525490 GSUS" at bounding box center [90, 48] width 164 height 11
copy div "R376525490 GSUS"
